Goal: Transaction & Acquisition: Purchase product/service

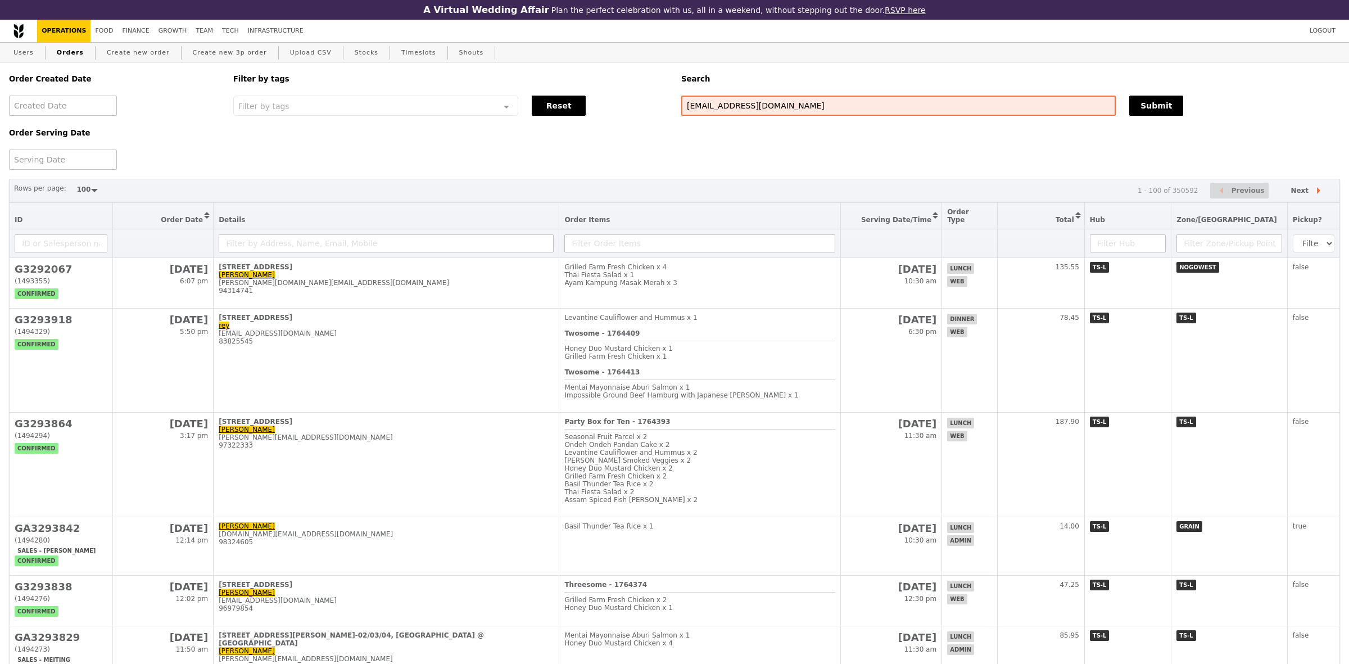
select select "100"
type input "[EMAIL_ADDRESS][DOMAIN_NAME]"
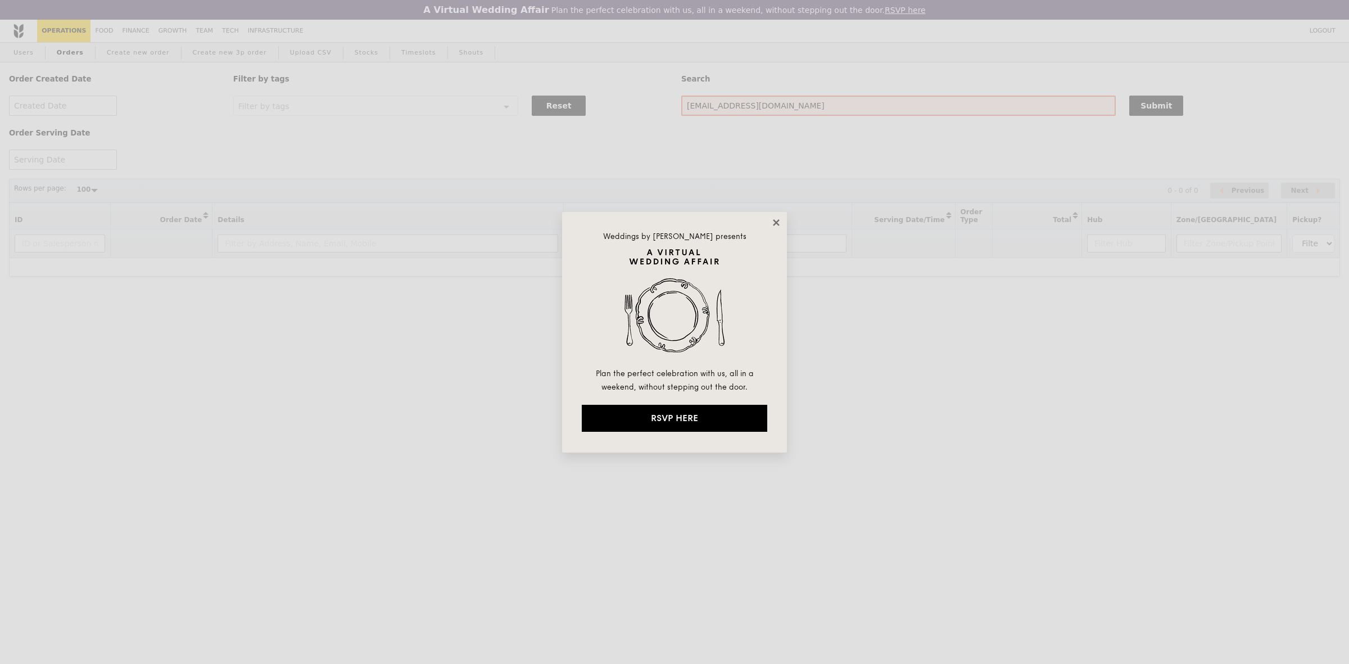
click at [773, 221] on icon at bounding box center [776, 222] width 10 height 10
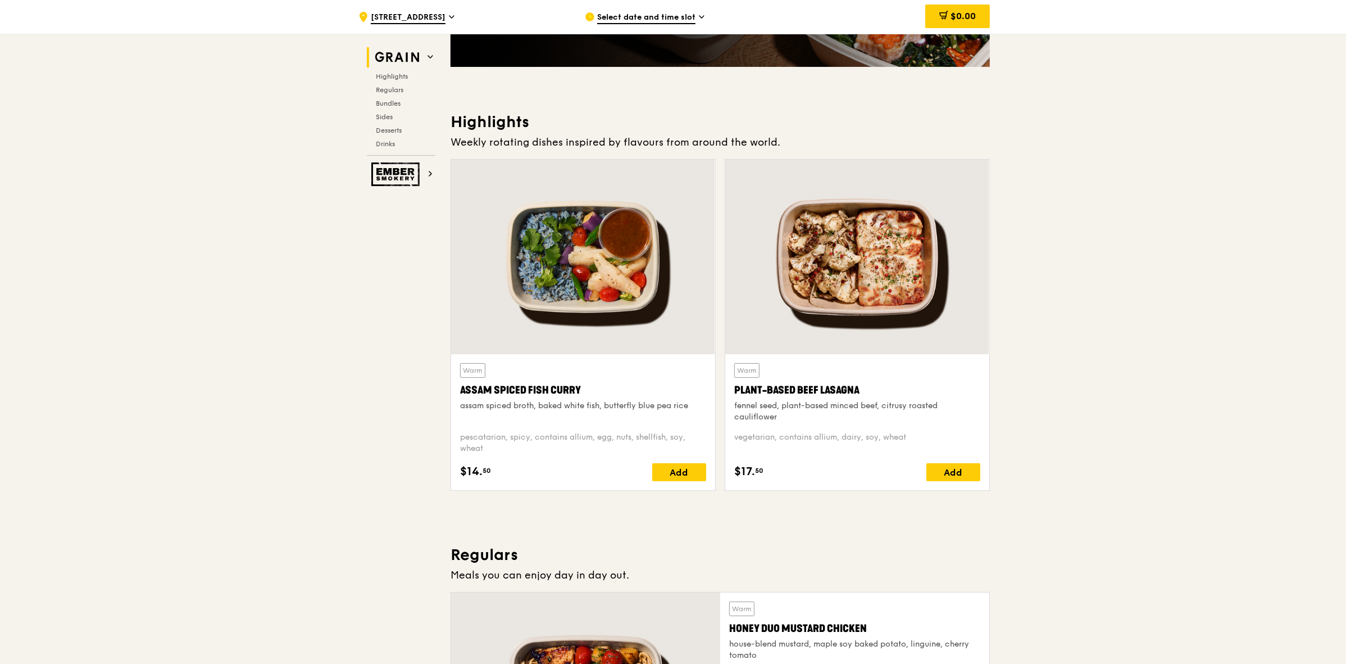
scroll to position [281, 0]
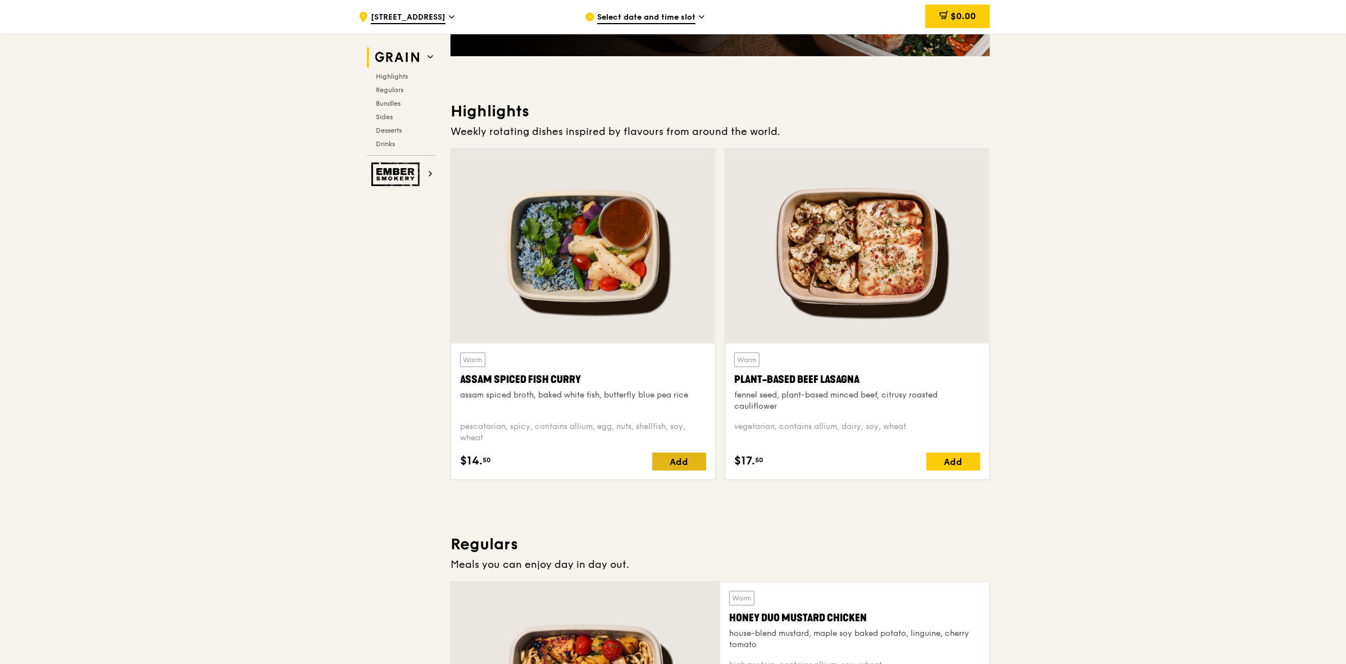
click at [678, 467] on div "Add" at bounding box center [679, 461] width 54 height 18
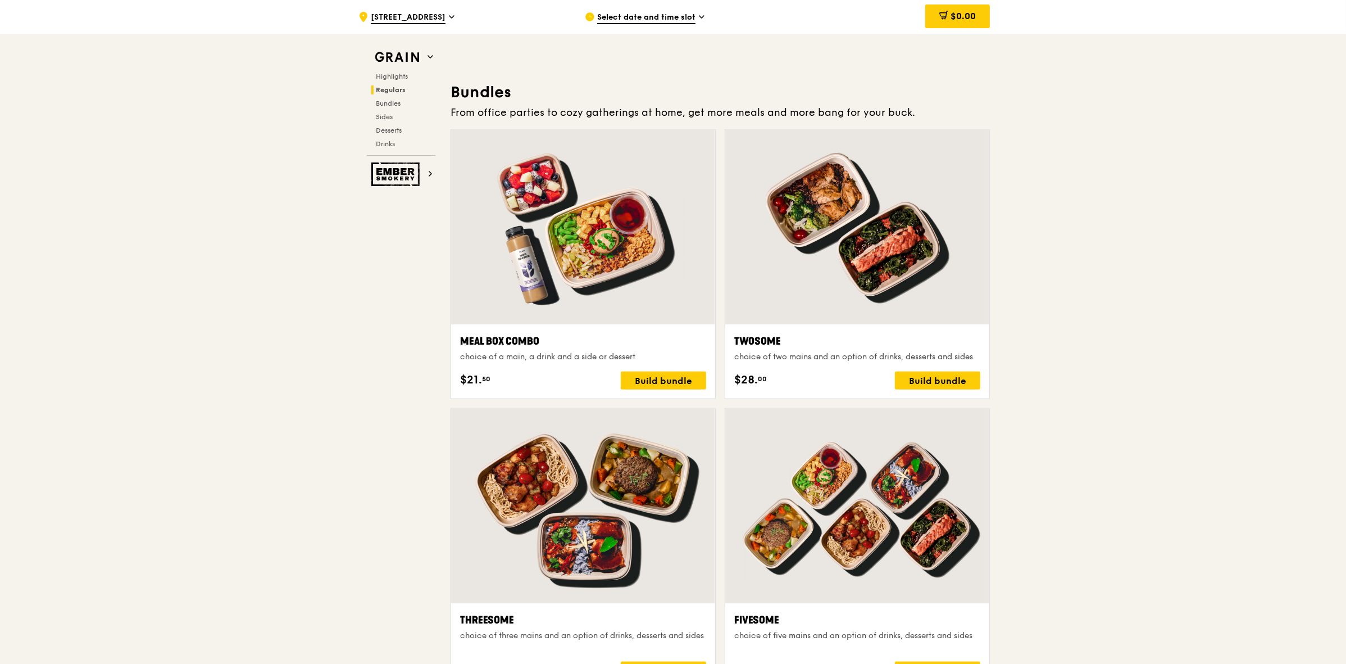
scroll to position [1616, 0]
